Goal: Task Accomplishment & Management: Manage account settings

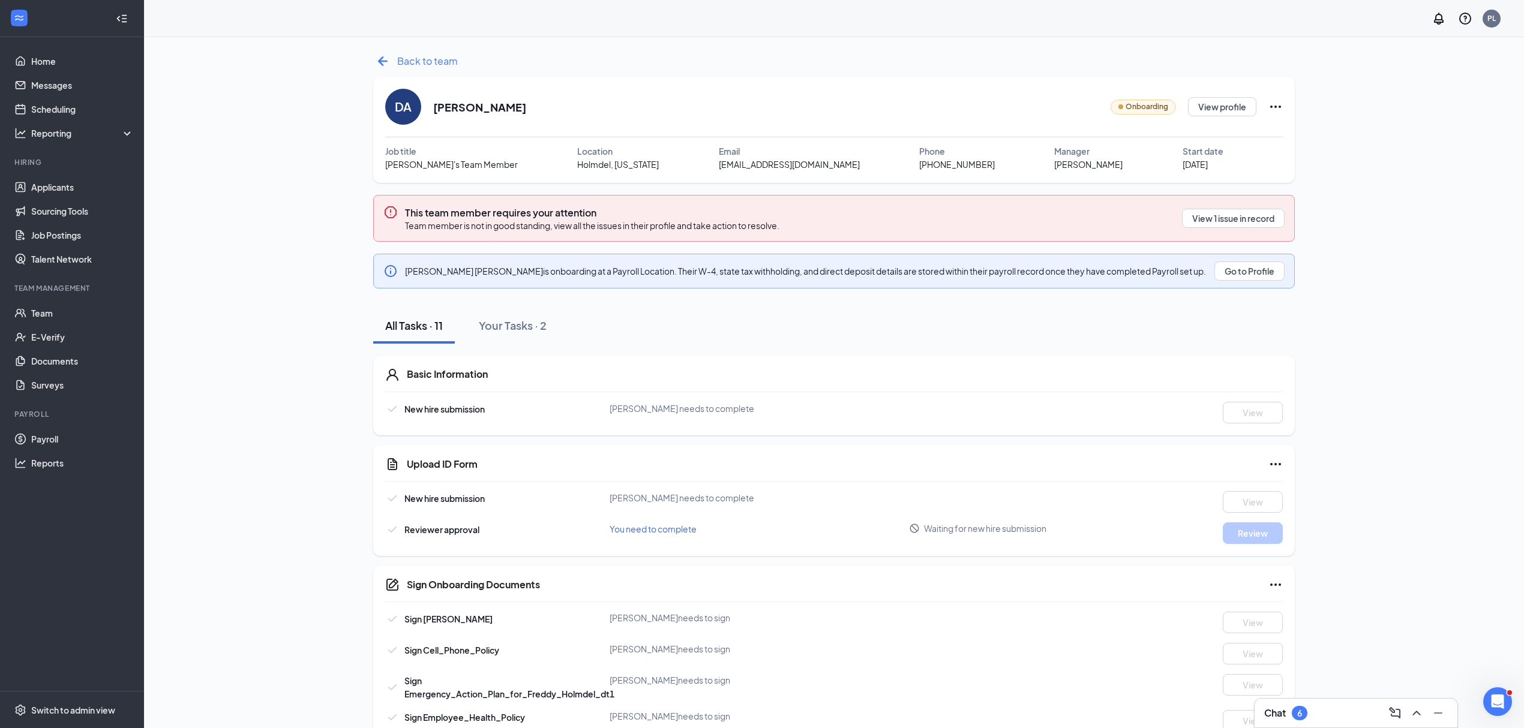
drag, startPoint x: 0, startPoint y: 0, endPoint x: 377, endPoint y: 64, distance: 382.6
click at [372, 62] on div "Back to team DA [PERSON_NAME] Onboarding View profile Job title [PERSON_NAME]'s…" at bounding box center [833, 518] width 1339 height 933
click at [377, 64] on icon "ArrowLeftNew" at bounding box center [382, 61] width 19 height 19
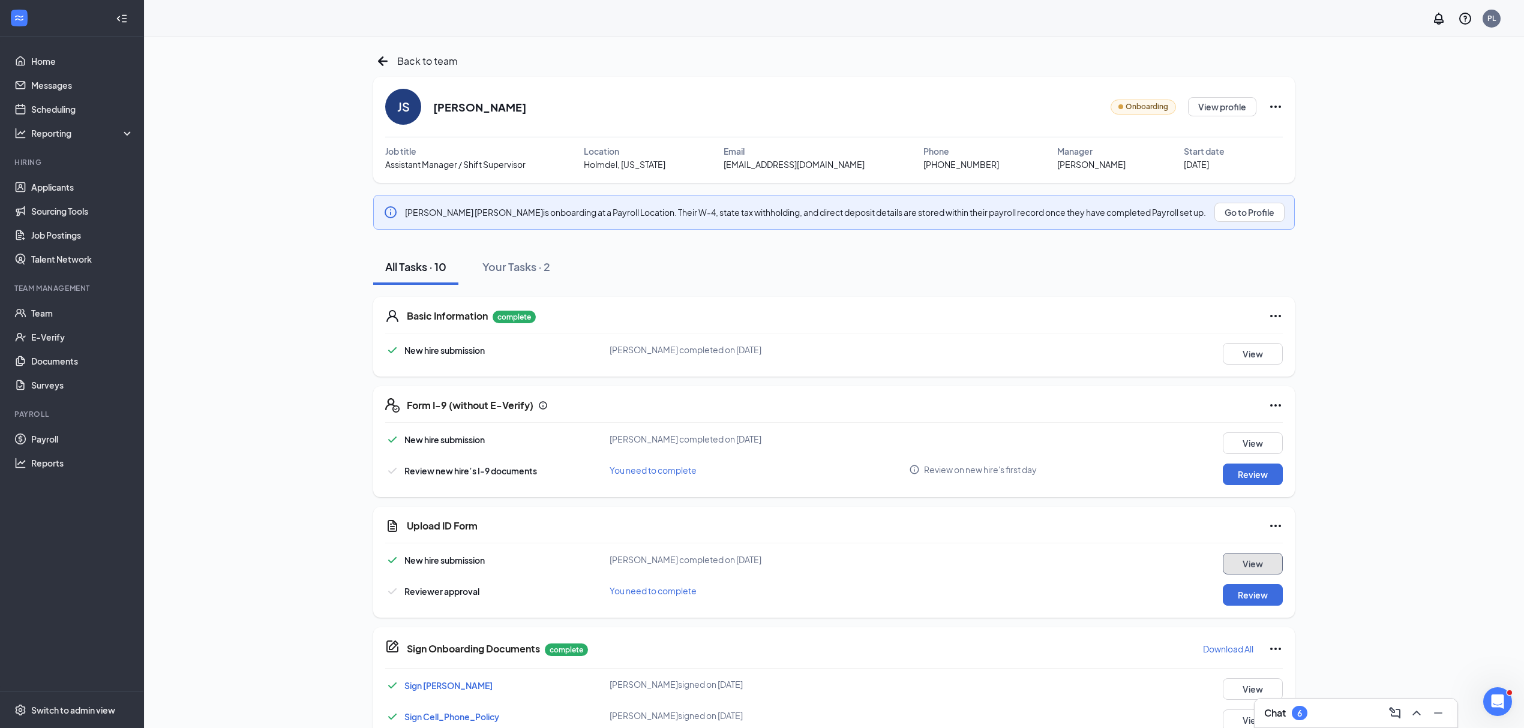
click at [1248, 567] on button "View" at bounding box center [1252, 564] width 60 height 22
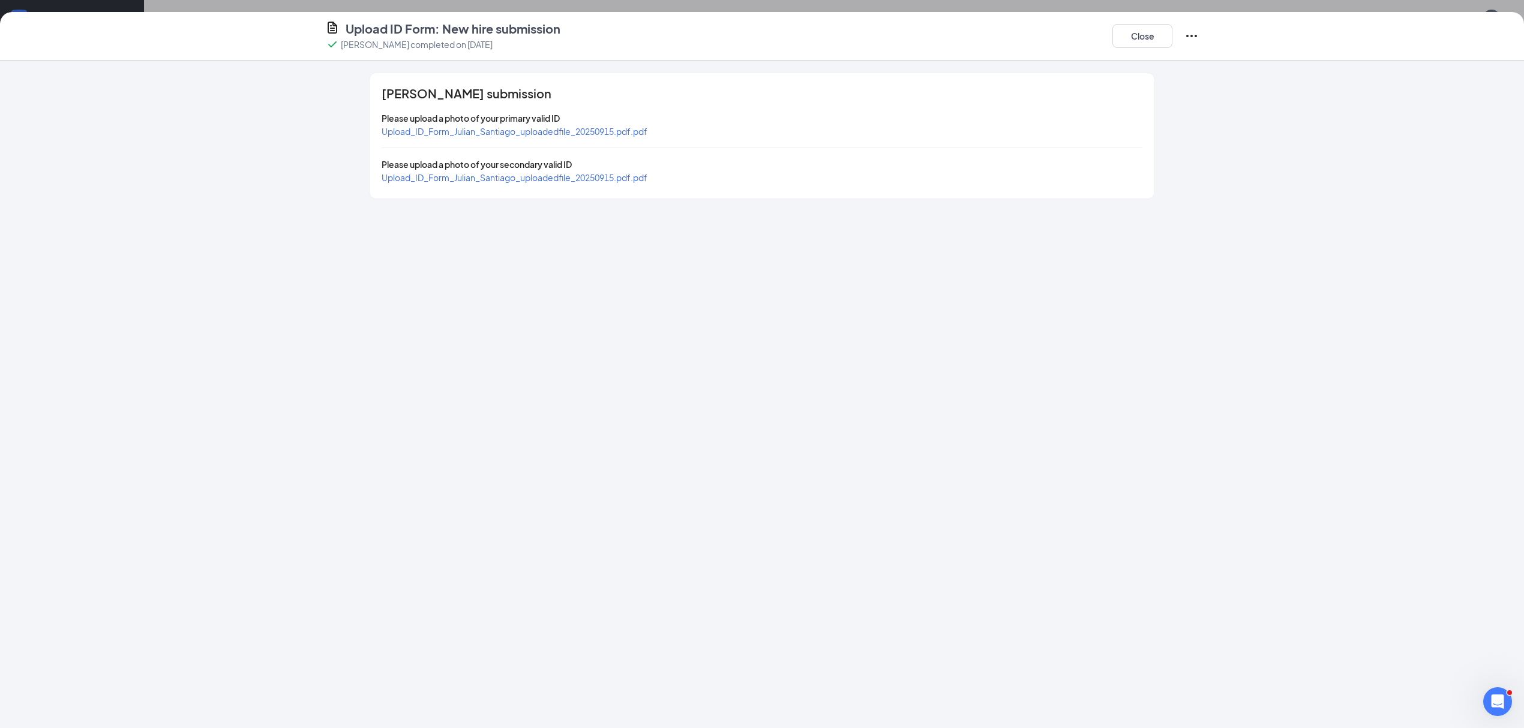
click at [437, 135] on span "Upload_ID_Form_Julian_Santiago_uploadedfile_20250915.pdf.pdf" at bounding box center [515, 131] width 266 height 11
click at [502, 178] on span "Upload_ID_Form_Julian_Santiago_uploadedfile_20250915.pdf.pdf" at bounding box center [515, 177] width 266 height 11
click at [1150, 41] on button "Close" at bounding box center [1142, 36] width 60 height 24
